Goal: Register for event/course

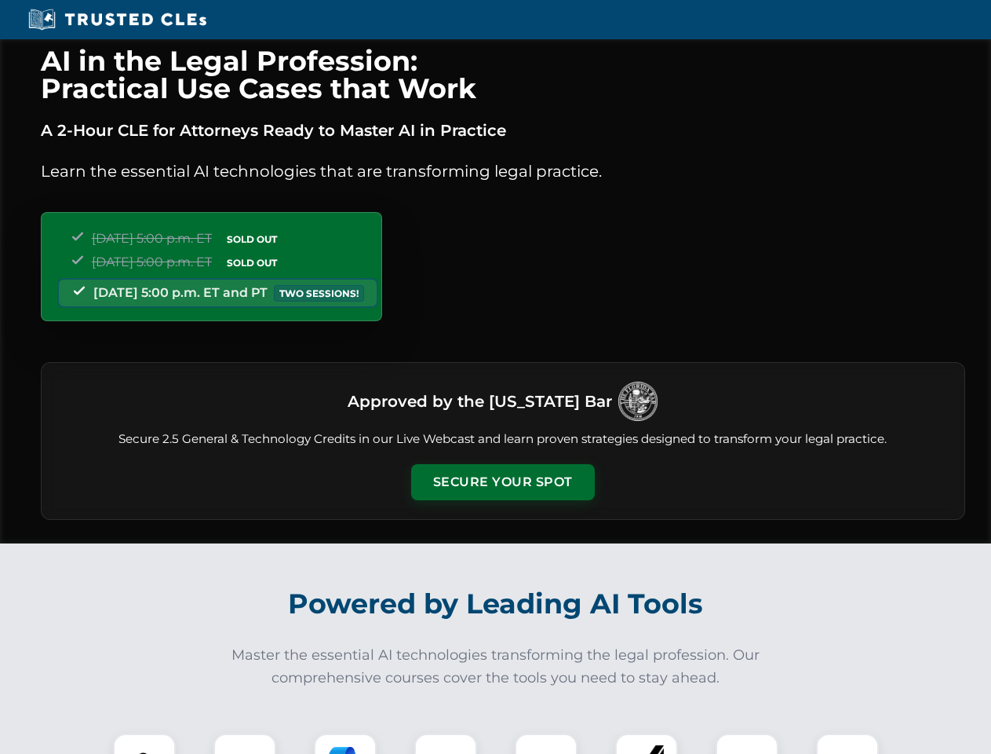
click at [502, 482] on button "Secure Your Spot" at bounding box center [503, 482] width 184 height 36
click at [144, 743] on img at bounding box center [145, 765] width 46 height 46
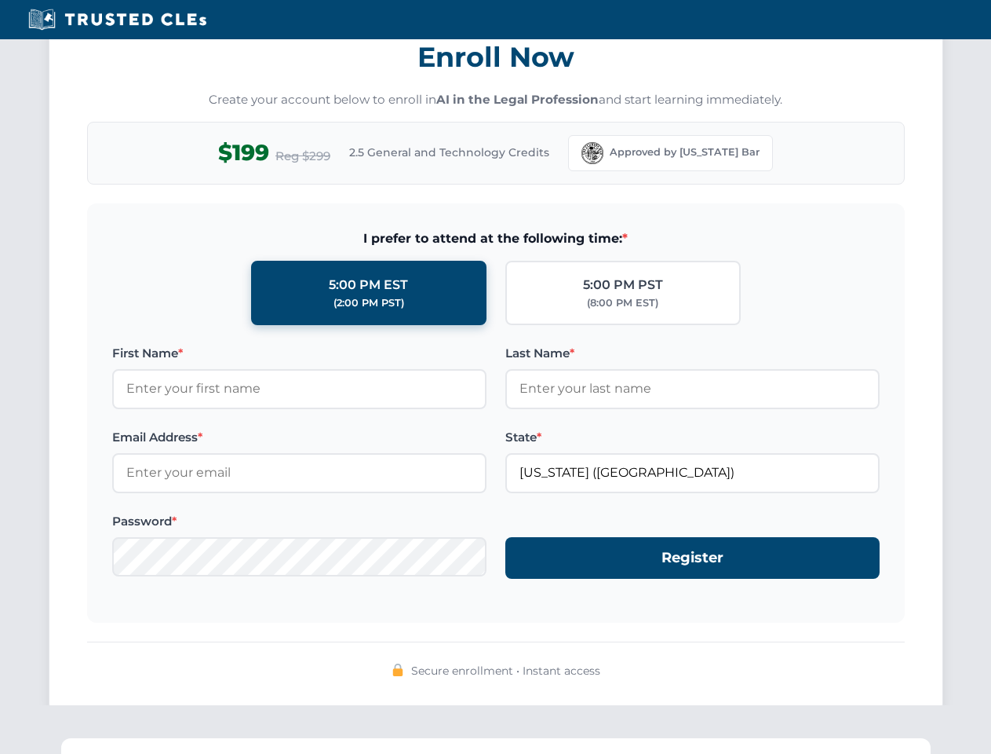
scroll to position [1541, 0]
